Goal: Task Accomplishment & Management: Use online tool/utility

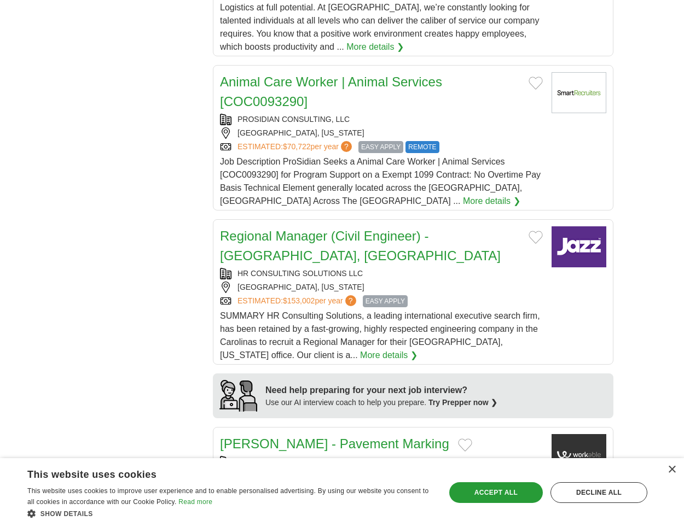
scroll to position [766, 0]
click at [511, 495] on div "Accept all" at bounding box center [496, 492] width 94 height 21
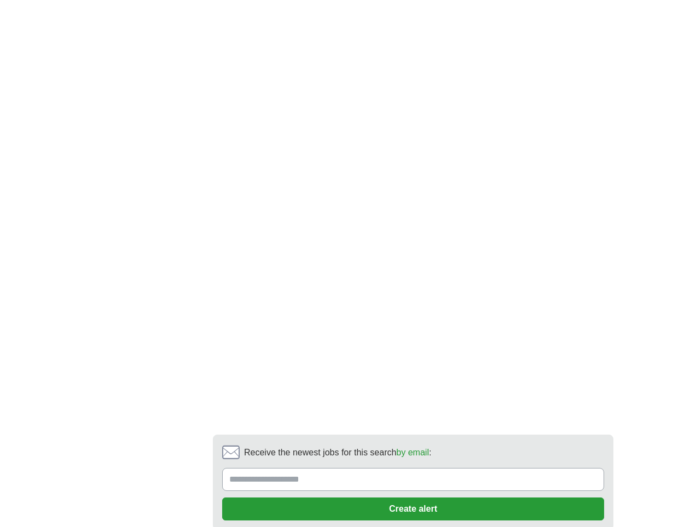
scroll to position [2078, 0]
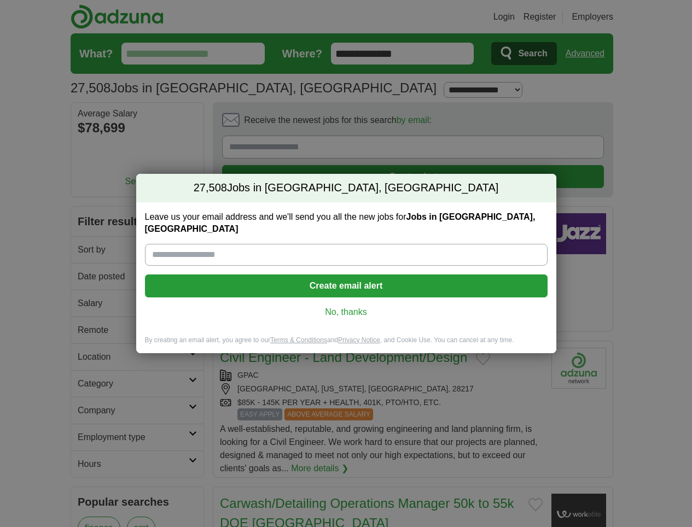
click at [362, 307] on link "No, thanks" at bounding box center [346, 312] width 385 height 12
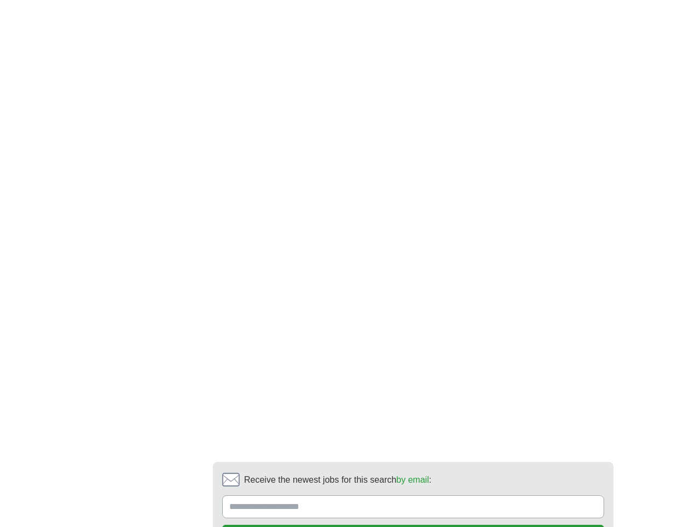
scroll to position [1914, 0]
